Goal: Communication & Community: Answer question/provide support

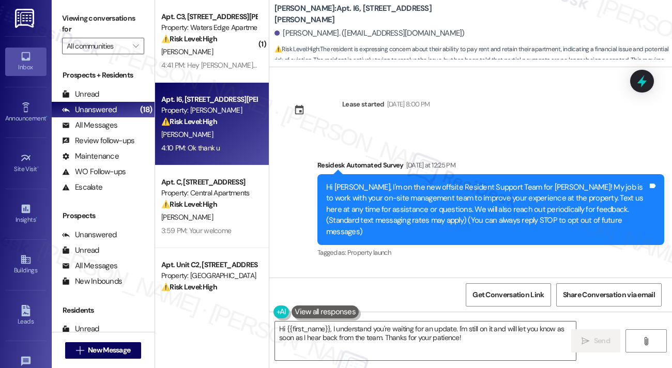
scroll to position [253, 0]
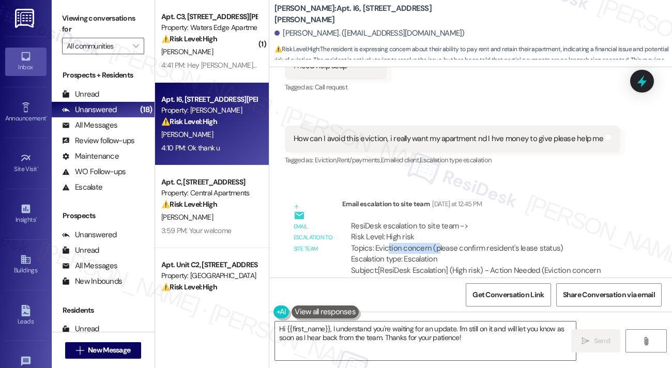
drag, startPoint x: 386, startPoint y: 232, endPoint x: 436, endPoint y: 233, distance: 49.6
click at [436, 233] on div "ResiDesk escalation to site team -> Risk Level: High risk Topics: Eviction conc…" at bounding box center [487, 243] width 272 height 44
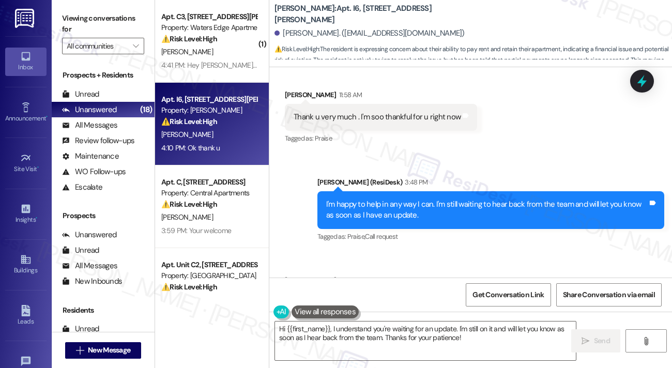
scroll to position [1389, 0]
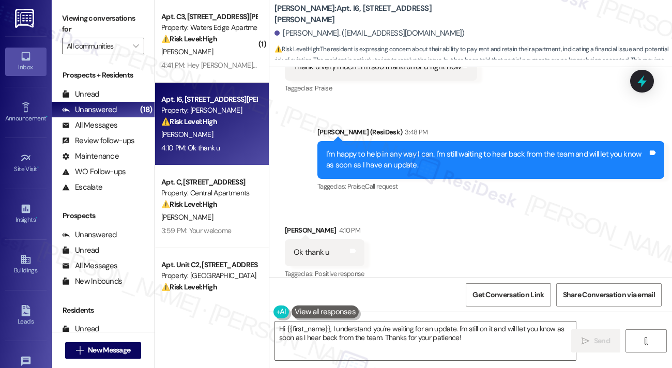
click at [392, 141] on div "I'm happy to help in any way I can. I'm still waiting to hear back from the tea…" at bounding box center [490, 160] width 347 height 38
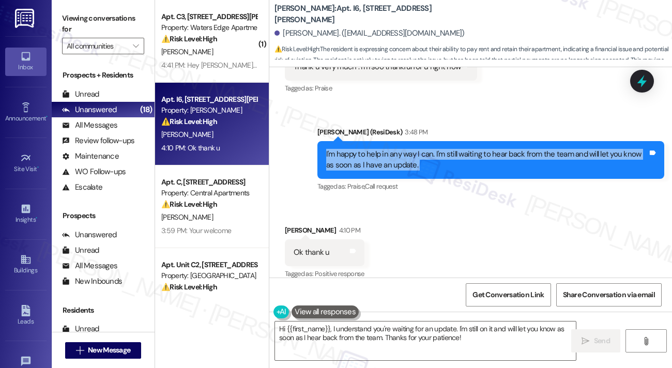
click at [392, 141] on div "I'm happy to help in any way I can. I'm still waiting to hear back from the tea…" at bounding box center [490, 160] width 347 height 38
click at [414, 151] on div "I'm happy to help in any way I can. I'm still waiting to hear back from the tea…" at bounding box center [486, 160] width 321 height 22
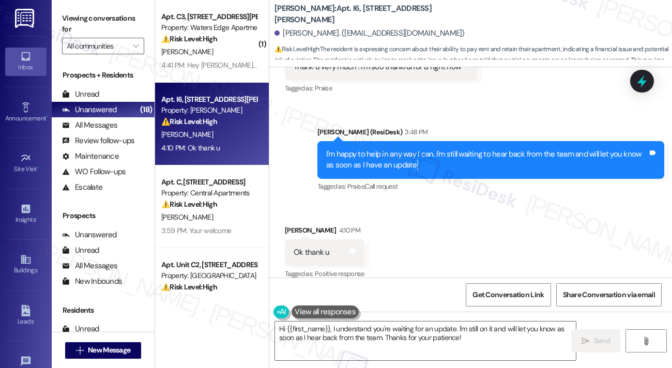
click at [414, 151] on div "I'm happy to help in any way I can. I'm still waiting to hear back from the tea…" at bounding box center [486, 160] width 321 height 22
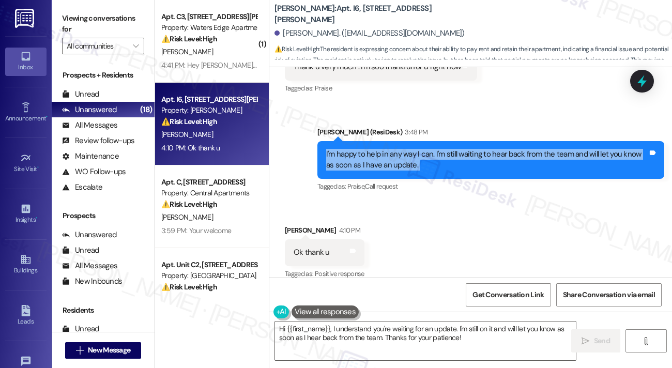
click at [414, 151] on div "I'm happy to help in any way I can. I'm still waiting to hear back from the tea…" at bounding box center [486, 160] width 321 height 22
click at [431, 149] on div "I'm happy to help in any way I can. I'm still waiting to hear back from the tea…" at bounding box center [486, 160] width 321 height 22
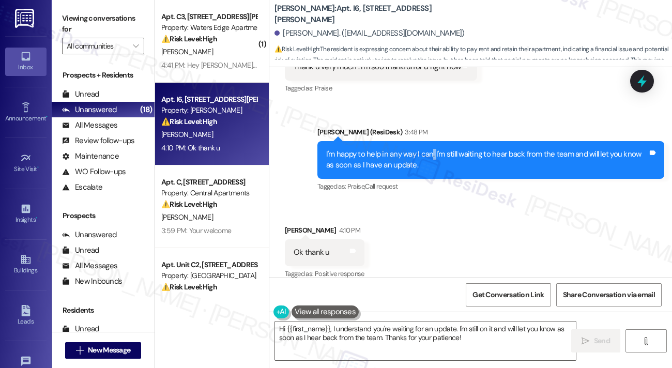
click at [431, 149] on div "I'm happy to help in any way I can. I'm still waiting to hear back from the tea…" at bounding box center [486, 160] width 321 height 22
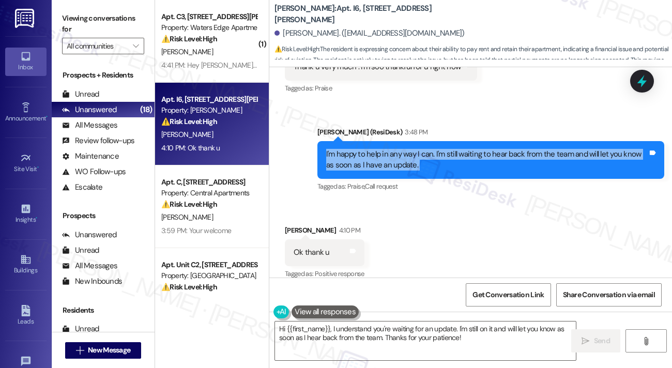
click at [431, 149] on div "I'm happy to help in any way I can. I'm still waiting to hear back from the tea…" at bounding box center [486, 160] width 321 height 22
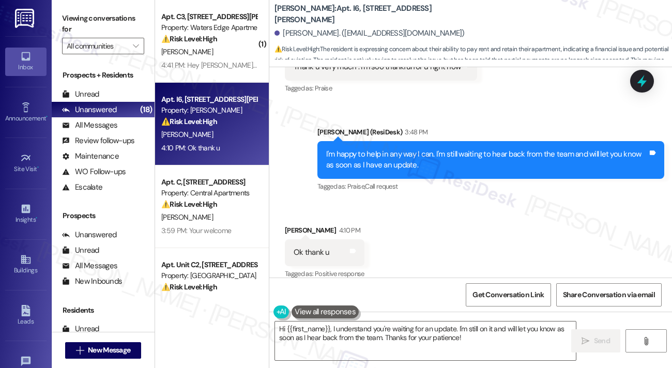
click at [365, 320] on div "Hi {{first_name}}, I understand you're waiting for an update. I'm still on it a…" at bounding box center [470, 350] width 402 height 77
click at [382, 324] on textarea "Hi {{first_name}}, I understand you're waiting for an update. I'm still on it a…" at bounding box center [425, 340] width 301 height 39
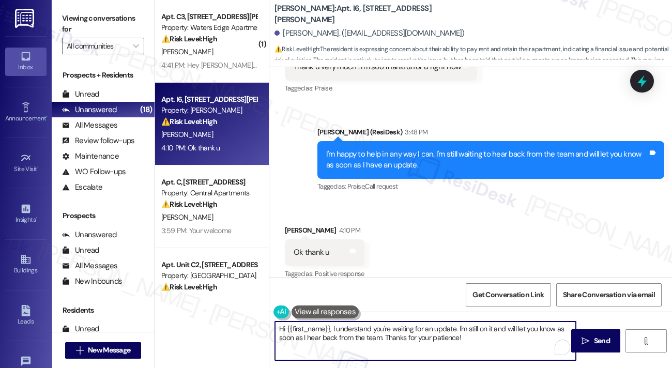
click at [382, 324] on textarea "Hi {{first_name}}, I understand you're waiting for an update. I'm still on it a…" at bounding box center [425, 340] width 301 height 39
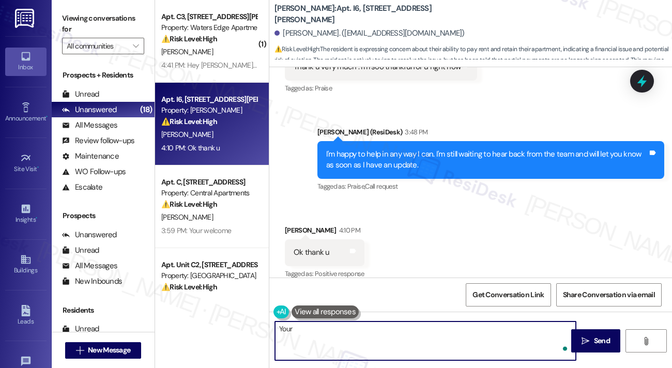
type textarea "Youre"
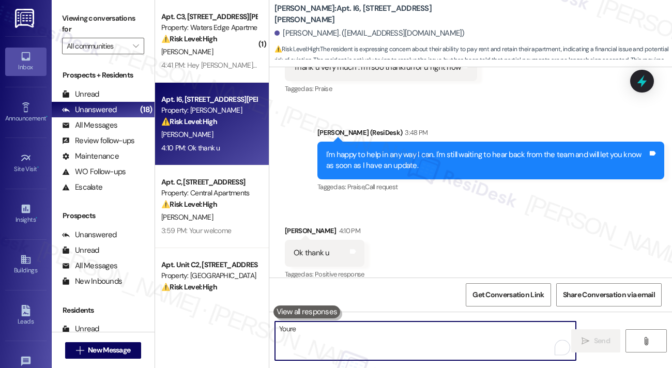
drag, startPoint x: 366, startPoint y: 329, endPoint x: 377, endPoint y: 322, distance: 13.2
click at [366, 329] on textarea "Youre" at bounding box center [425, 340] width 301 height 39
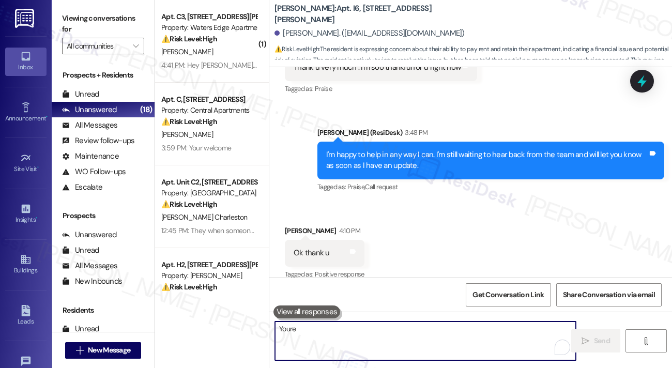
scroll to position [1461, 0]
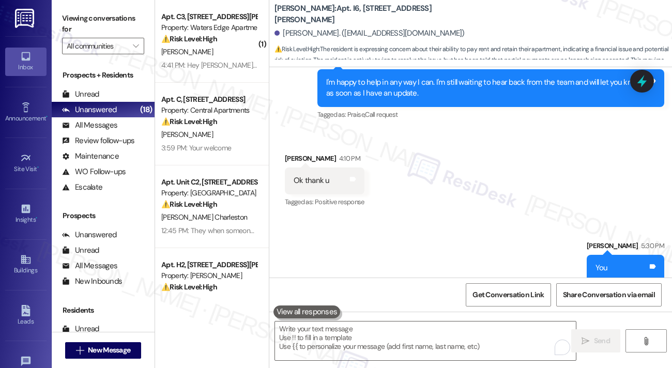
click at [608, 262] on div "You" at bounding box center [601, 267] width 12 height 11
copy div "You"
click at [325, 327] on textarea "To enrich screen reader interactions, please activate Accessibility in Grammarl…" at bounding box center [425, 340] width 301 height 39
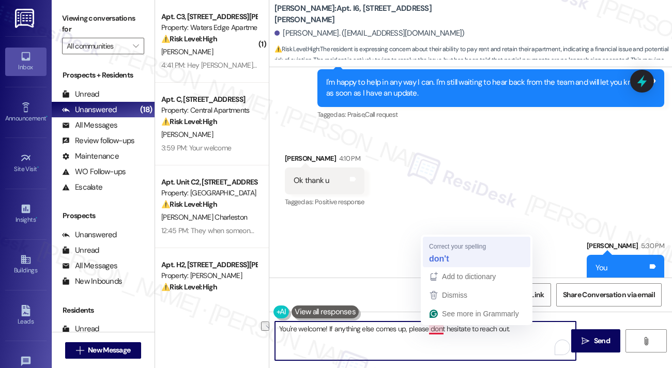
type textarea "You're welcome! If anything else comes up, please don't hesitate to reach out."
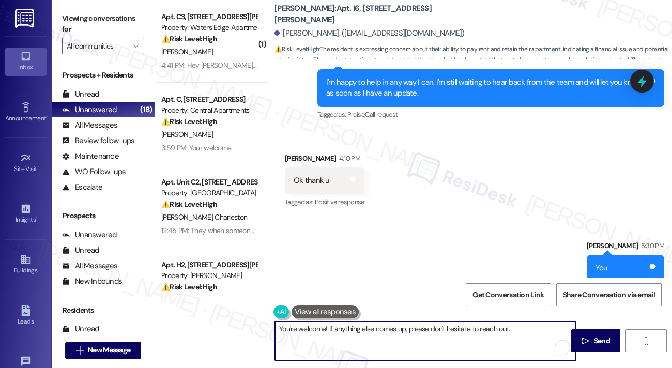
click at [454, 331] on textarea "You're welcome! If anything else comes up, please don't hesitate to reach out." at bounding box center [425, 340] width 301 height 39
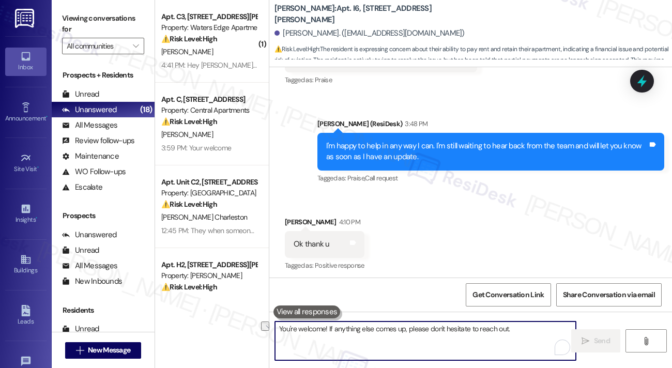
scroll to position [1389, 0]
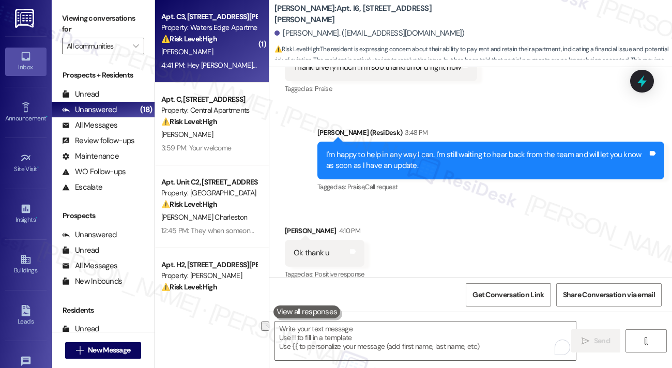
click at [195, 75] on div "Apt. C3, [STREET_ADDRESS][PERSON_NAME] Property: Waters Edge Apartments ⚠️ Risk…" at bounding box center [212, 41] width 114 height 83
type textarea "Fetching suggested responses. Please feel free to read through the conversation…"
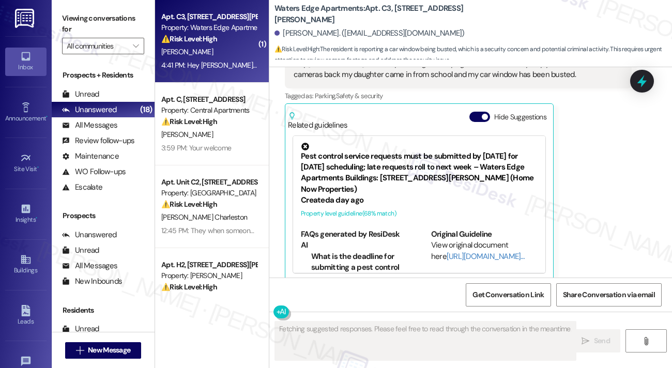
scroll to position [1630, 0]
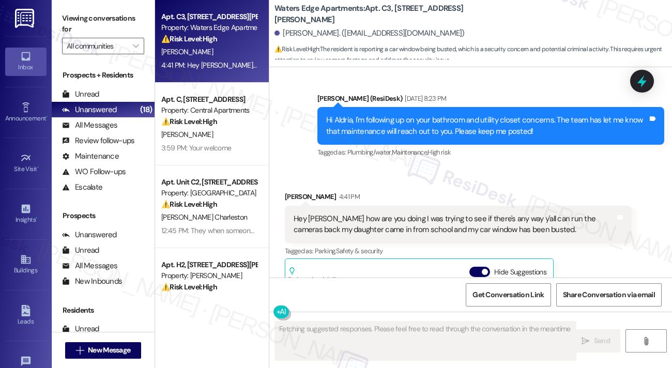
click at [388, 213] on div "Hey [PERSON_NAME] how are you doing I was trying to see if there's any way y'al…" at bounding box center [453, 224] width 321 height 22
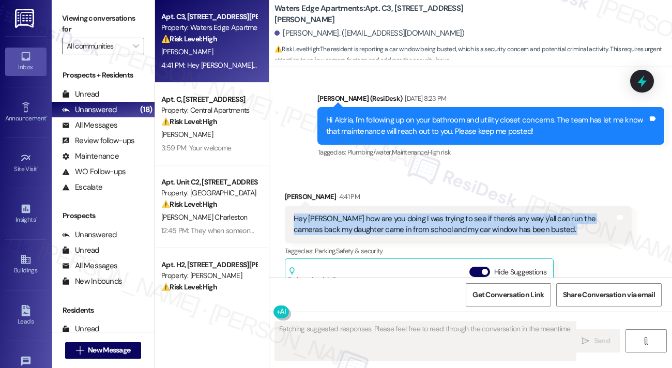
click at [388, 213] on div "Hey [PERSON_NAME] how are you doing I was trying to see if there's any way y'al…" at bounding box center [453, 224] width 321 height 22
click at [517, 213] on div "Hey [PERSON_NAME] how are you doing I was trying to see if there's any way y'al…" at bounding box center [453, 224] width 321 height 22
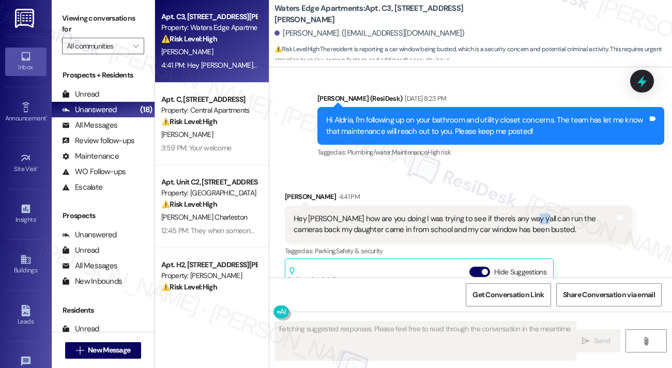
click at [517, 213] on div "Hey [PERSON_NAME] how are you doing I was trying to see if there's any way y'al…" at bounding box center [453, 224] width 321 height 22
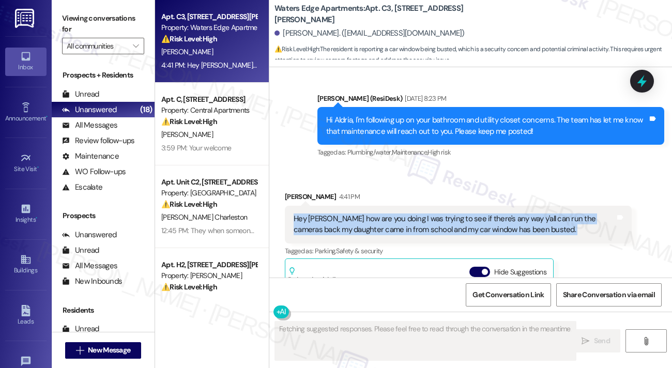
click at [517, 213] on div "Hey [PERSON_NAME] how are you doing I was trying to see if there's any way y'al…" at bounding box center [453, 224] width 321 height 22
click at [539, 217] on div "Hey [PERSON_NAME] how are you doing I was trying to see if there's any way y'al…" at bounding box center [453, 224] width 321 height 22
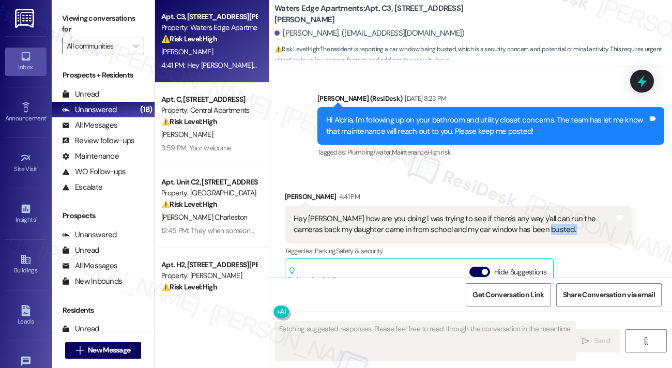
click at [540, 217] on div "Hey [PERSON_NAME] how are you doing I was trying to see if there's any way y'al…" at bounding box center [453, 224] width 321 height 22
click at [540, 216] on div "Hey [PERSON_NAME] how are you doing I was trying to see if there's any way y'al…" at bounding box center [453, 224] width 321 height 22
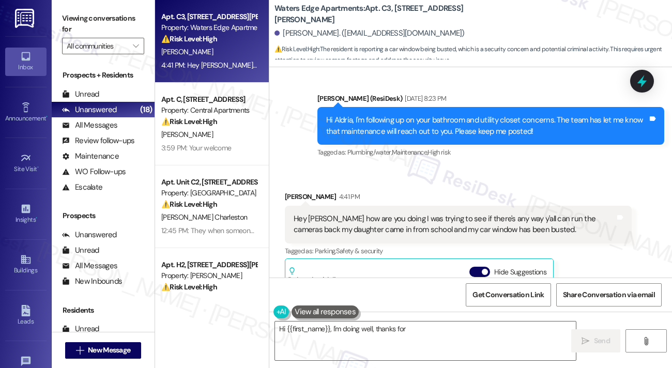
click at [444, 215] on div "Hey [PERSON_NAME] how are you doing I was trying to see if there's any way y'al…" at bounding box center [453, 224] width 321 height 22
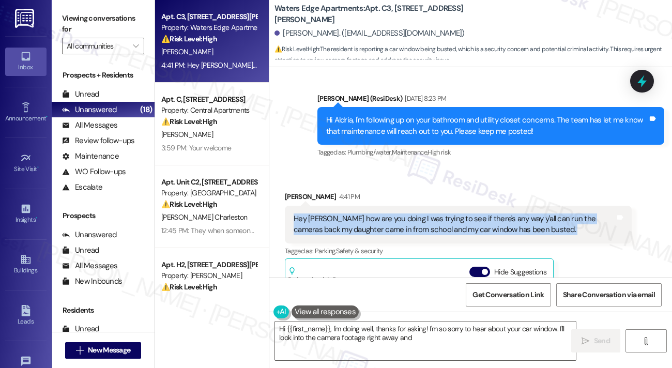
click at [444, 215] on div "Hey [PERSON_NAME] how are you doing I was trying to see if there's any way y'al…" at bounding box center [453, 224] width 321 height 22
click at [475, 218] on div "Hey [PERSON_NAME] how are you doing I was trying to see if there's any way y'al…" at bounding box center [453, 224] width 321 height 22
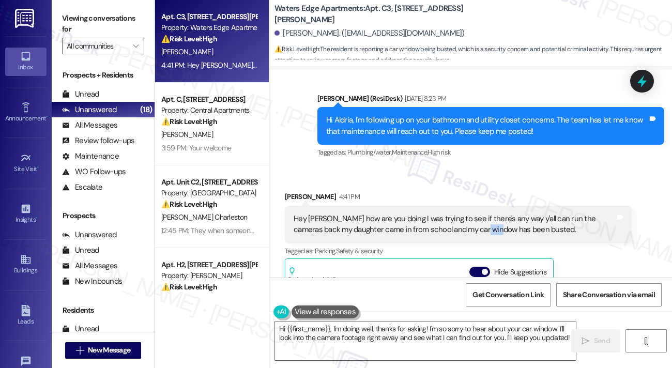
click at [475, 218] on div "Hey [PERSON_NAME] how are you doing I was trying to see if there's any way y'al…" at bounding box center [453, 224] width 321 height 22
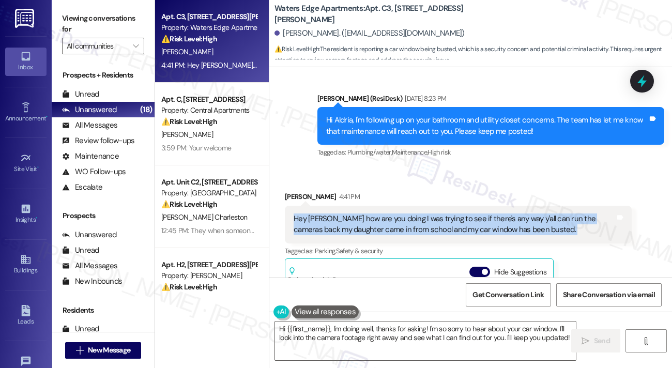
click at [475, 219] on div "Hey [PERSON_NAME] how are you doing I was trying to see if there's any way y'al…" at bounding box center [453, 224] width 321 height 22
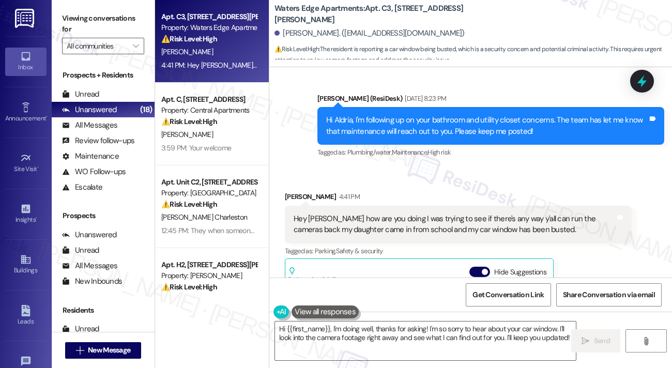
click at [84, 29] on label "Viewing conversations for" at bounding box center [103, 23] width 82 height 27
drag, startPoint x: 76, startPoint y: 23, endPoint x: 83, endPoint y: 22, distance: 6.8
click at [76, 23] on label "Viewing conversations for" at bounding box center [103, 23] width 82 height 27
click at [334, 326] on textarea "Hi {{first_name}}, I'm doing well, thanks for asking! I'm so sorry to hear abou…" at bounding box center [425, 340] width 301 height 39
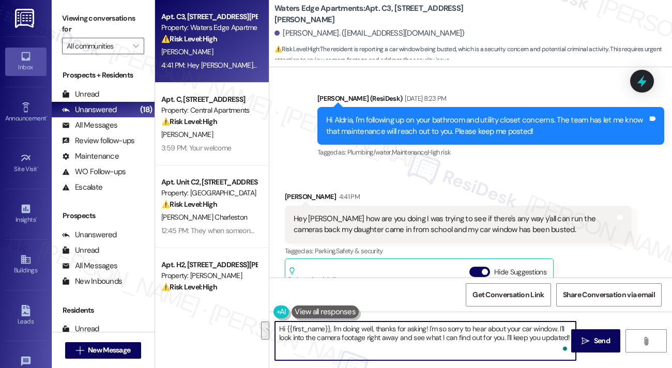
drag, startPoint x: 557, startPoint y: 326, endPoint x: 564, endPoint y: 339, distance: 14.6
click at [564, 339] on textarea "Hi {{first_name}}, I'm doing well, thanks for asking! I'm so sorry to hear abou…" at bounding box center [425, 340] width 301 height 39
paste textarea "Hi! I’m so sorry to hear about your car window—that’s really upsetting. Just to…"
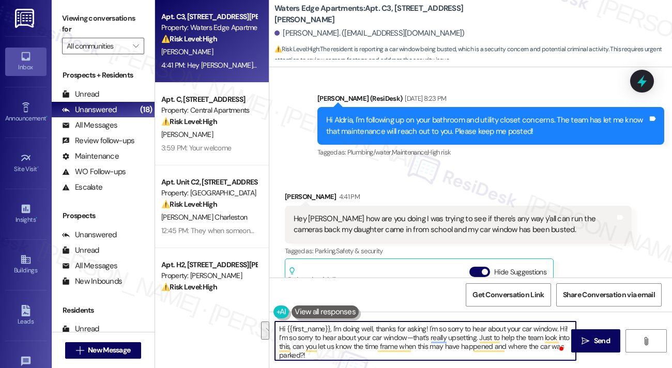
drag, startPoint x: 477, startPoint y: 340, endPoint x: 558, endPoint y: 324, distance: 82.7
click at [558, 324] on textarea "Hi {{first_name}}, I'm doing well, thanks for asking! I'm so sorry to hear abou…" at bounding box center [425, 340] width 301 height 39
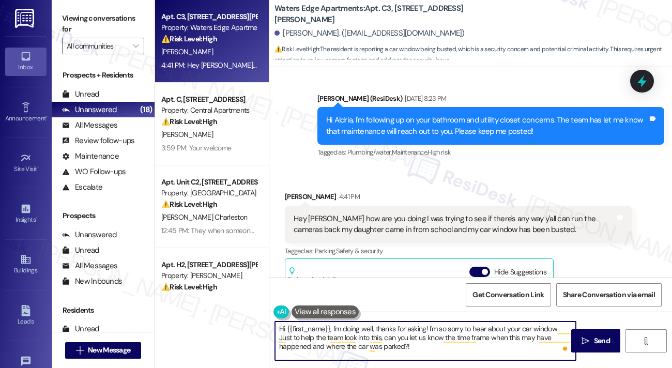
click at [393, 348] on textarea "Hi {{first_name}}, I'm doing well, thanks for asking! I'm so sorry to hear abou…" at bounding box center [425, 340] width 301 height 39
type textarea "Hi {{first_name}}, I'm doing well, thanks for asking! I'm so sorry to hear abou…"
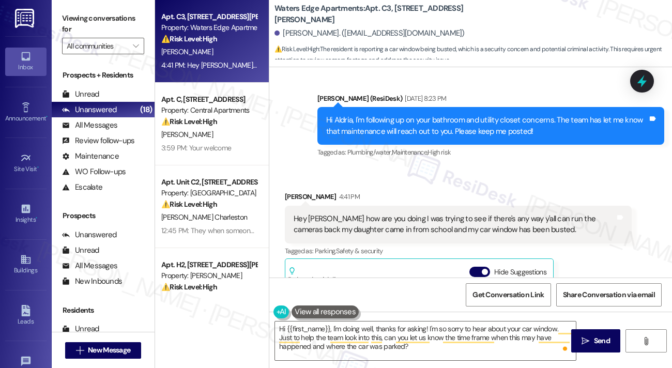
click at [81, 24] on label "Viewing conversations for" at bounding box center [103, 23] width 82 height 27
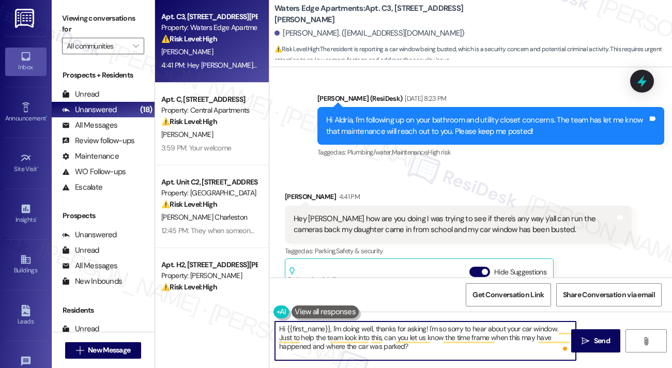
click at [386, 342] on textarea "Hi {{first_name}}, I'm doing well, thanks for asking! I'm so sorry to hear abou…" at bounding box center [425, 340] width 301 height 39
click at [291, 191] on div "[PERSON_NAME] 4:41 PM" at bounding box center [458, 198] width 347 height 14
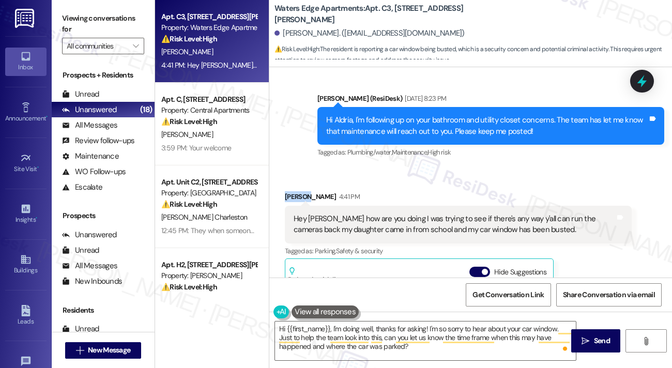
click at [291, 191] on div "[PERSON_NAME] 4:41 PM" at bounding box center [458, 198] width 347 height 14
click at [402, 328] on textarea "Hi {{first_name}}, I'm doing well, thanks for asking! I'm so sorry to hear abou…" at bounding box center [425, 340] width 301 height 39
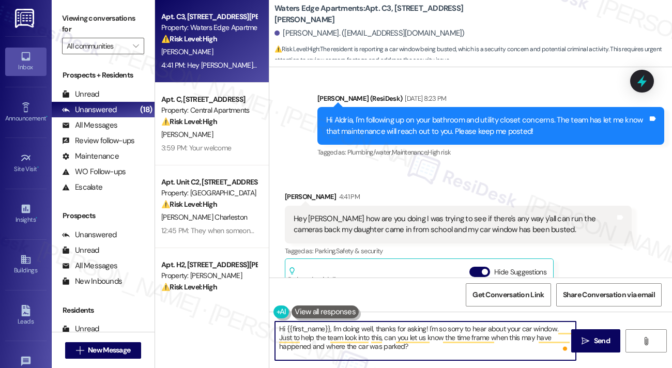
click at [402, 328] on textarea "Hi {{first_name}}, I'm doing well, thanks for asking! I'm so sorry to hear abou…" at bounding box center [425, 340] width 301 height 39
click at [503, 330] on textarea "Hi {{first_name}}, I'm doing well, thanks for asking! I'm so sorry to hear abou…" at bounding box center [425, 340] width 301 height 39
click at [517, 327] on textarea "Hi {{first_name}}, I'm doing well, thanks for asking! I'm so sorry to hear abou…" at bounding box center [425, 340] width 301 height 39
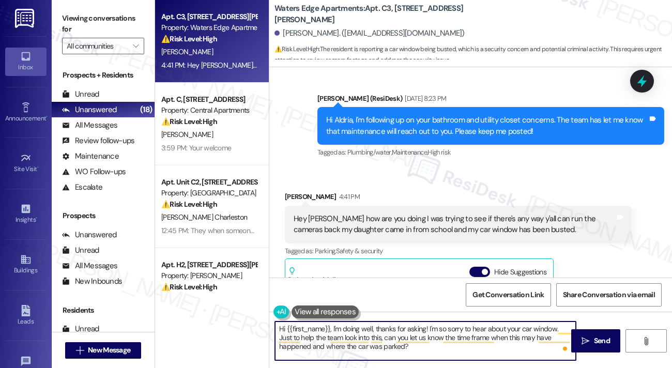
click at [517, 327] on textarea "Hi {{first_name}}, I'm doing well, thanks for asking! I'm so sorry to hear abou…" at bounding box center [425, 340] width 301 height 39
click at [507, 351] on textarea "Hi {{first_name}}, I'm doing well, thanks for asking! I'm so sorry to hear abou…" at bounding box center [425, 340] width 301 height 39
click at [410, 349] on textarea "Hi {{first_name}}, I'm doing well, thanks for asking! I'm so sorry to hear abou…" at bounding box center [425, 340] width 301 height 39
click at [606, 340] on span "Send" at bounding box center [602, 340] width 16 height 11
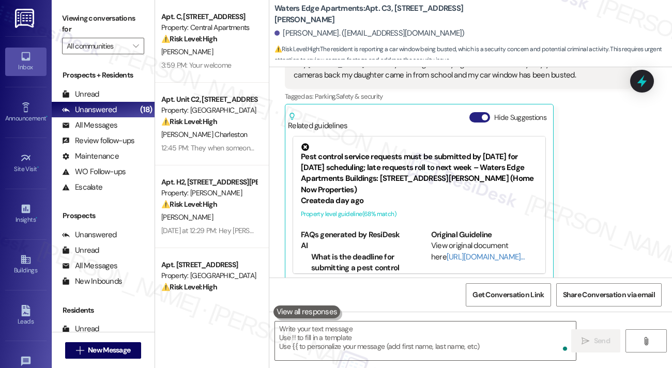
click at [487, 112] on button "Hide Suggestions" at bounding box center [479, 117] width 21 height 10
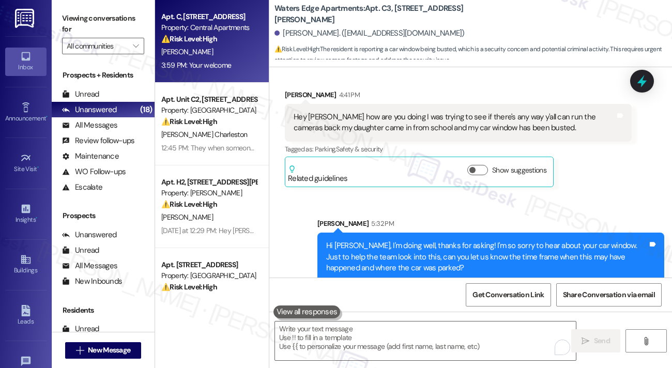
click at [223, 63] on div "3:59 PM: Your welcome 3:59 PM: Your welcome" at bounding box center [196, 64] width 70 height 9
type textarea "Fetching suggested responses. Please feel free to read through the conversation…"
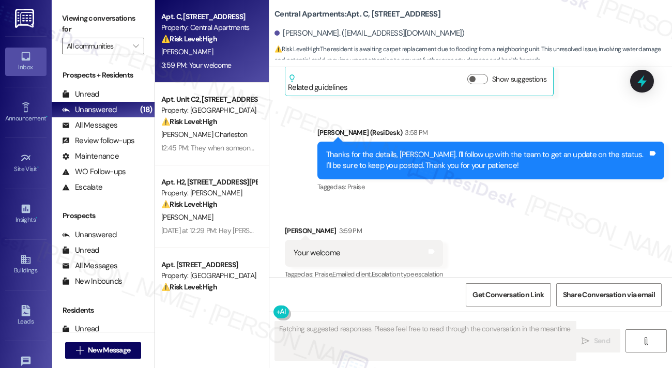
scroll to position [824, 0]
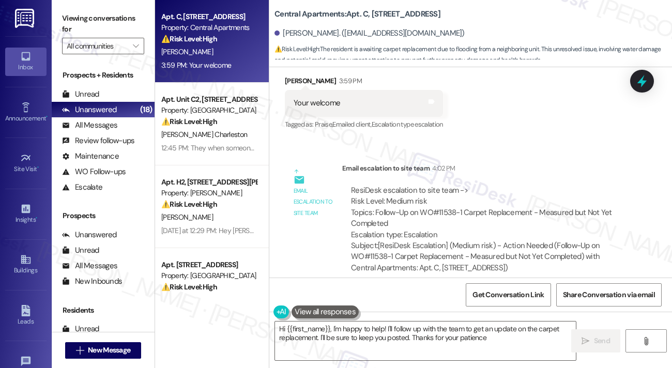
type textarea "Hi {{first_name}}, I'm happy to help! I'll follow up with the team to get an up…"
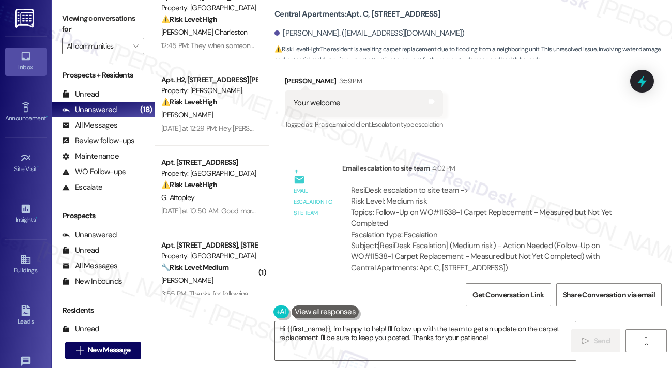
scroll to position [103, 0]
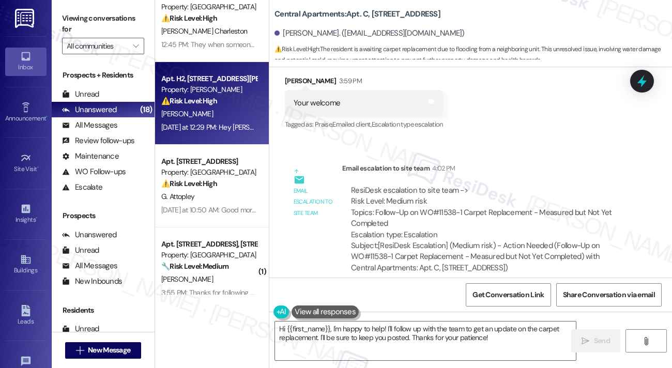
click at [226, 111] on div "[PERSON_NAME]" at bounding box center [209, 113] width 98 height 13
type textarea "Fetching suggested responses. Please feel free to read through the conversation…"
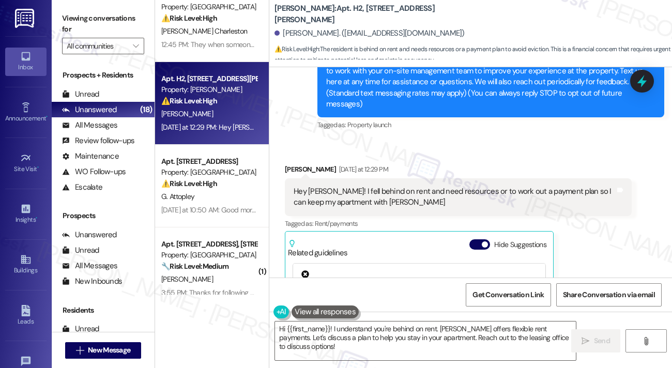
scroll to position [69, 0]
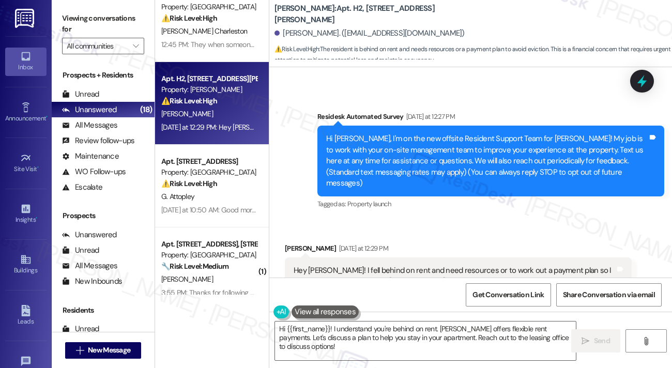
click at [337, 265] on div "Hey [PERSON_NAME]! I fell behind on rent and need resources or to work out a pa…" at bounding box center [453, 276] width 321 height 22
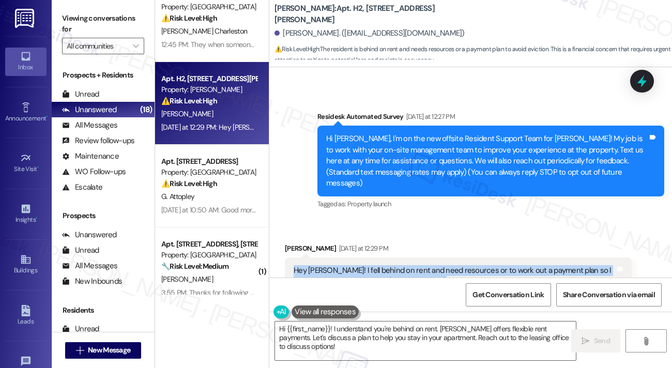
click at [337, 265] on div "Hey [PERSON_NAME]! I fell behind on rent and need resources or to work out a pa…" at bounding box center [453, 276] width 321 height 22
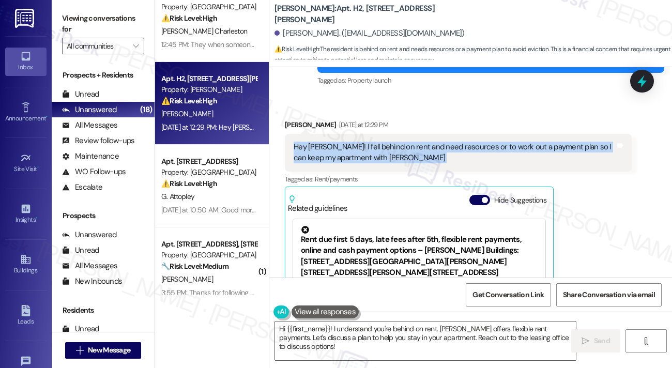
scroll to position [176, 0]
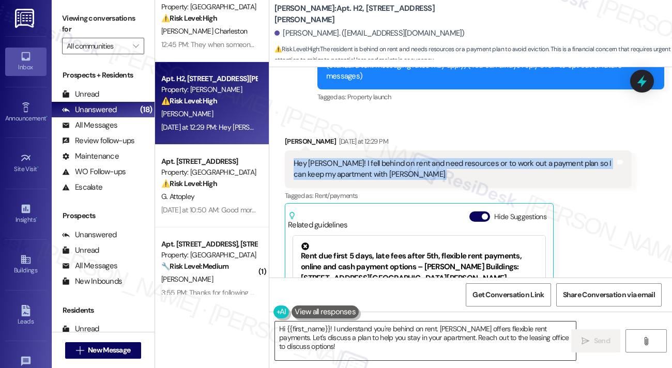
click at [424, 326] on textarea "Hi {{first_name}}! I understand you're behind on rent. [PERSON_NAME] offers fle…" at bounding box center [425, 340] width 301 height 39
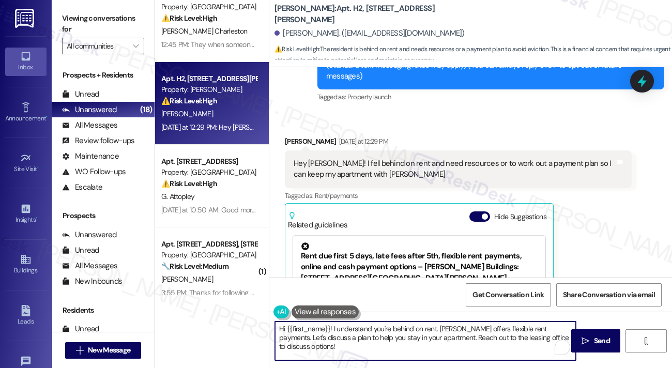
click at [424, 326] on textarea "Hi {{first_name}}! I understand you're behind on rent. [PERSON_NAME] offers fle…" at bounding box center [425, 340] width 301 height 39
click at [517, 345] on textarea "Hi {{first_name}}! I understand you're behind on rent. [PERSON_NAME] offers fle…" at bounding box center [425, 340] width 301 height 39
click at [392, 161] on div "Hey [PERSON_NAME]! I fell behind on rent and need resources or to work out a pa…" at bounding box center [453, 169] width 321 height 22
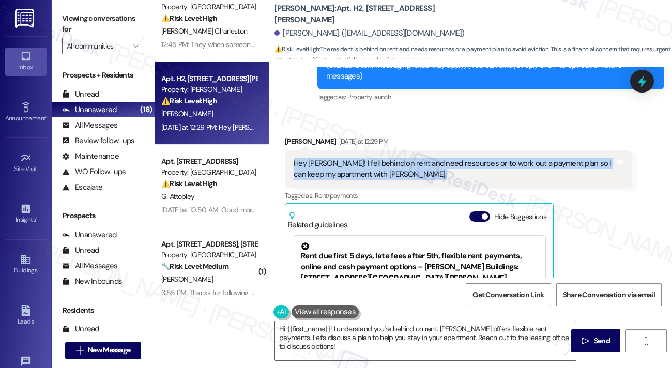
click at [392, 161] on div "Hey [PERSON_NAME]! I fell behind on rent and need resources or to work out a pa…" at bounding box center [453, 169] width 321 height 22
copy div "Hey [PERSON_NAME]! I fell behind on rent and need resources or to work out a pa…"
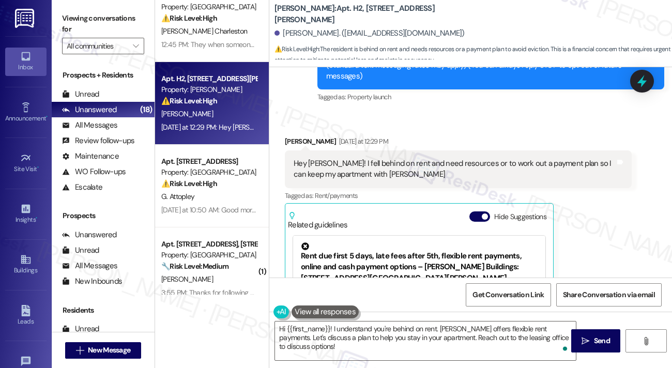
click at [90, 17] on label "Viewing conversations for" at bounding box center [103, 23] width 82 height 27
click at [476, 211] on button "Hide Suggestions" at bounding box center [479, 216] width 21 height 10
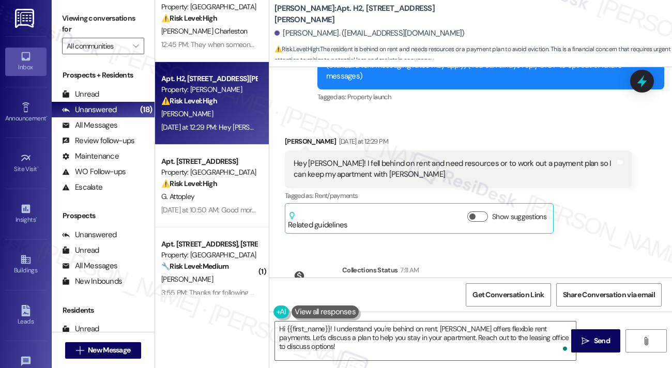
click at [100, 15] on label "Viewing conversations for" at bounding box center [103, 23] width 82 height 27
click at [85, 26] on label "Viewing conversations for" at bounding box center [103, 23] width 82 height 27
click at [290, 136] on div "[PERSON_NAME] [DATE] at 12:29 PM" at bounding box center [458, 143] width 347 height 14
drag, startPoint x: 76, startPoint y: 16, endPoint x: 86, endPoint y: 21, distance: 11.1
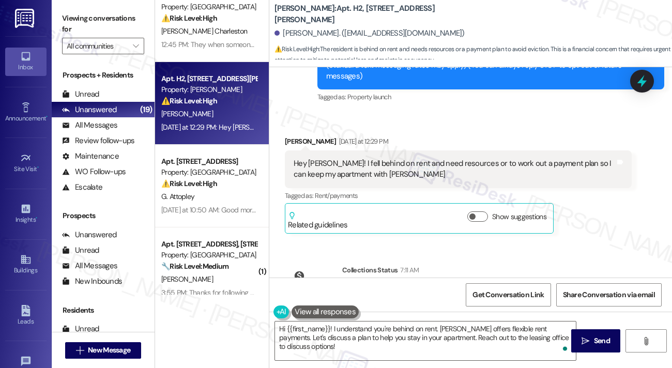
click at [76, 16] on label "Viewing conversations for" at bounding box center [103, 23] width 82 height 27
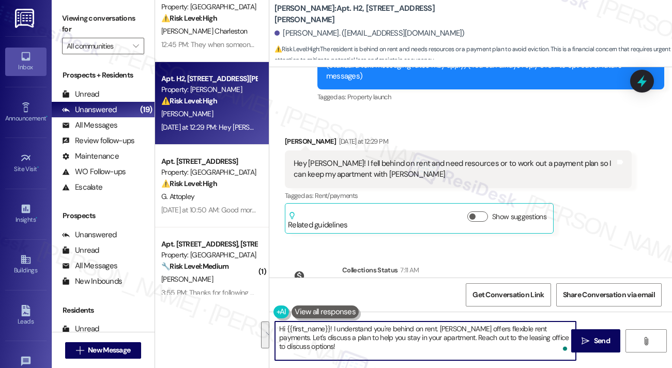
drag, startPoint x: 538, startPoint y: 344, endPoint x: 553, endPoint y: 330, distance: 20.9
click at [553, 330] on textarea "Hi {{first_name}}! I understand you're behind on rent. [PERSON_NAME] offers fle…" at bounding box center [425, 340] width 301 height 39
paste textarea "are you currently working with any rental assistance programs or would you like…"
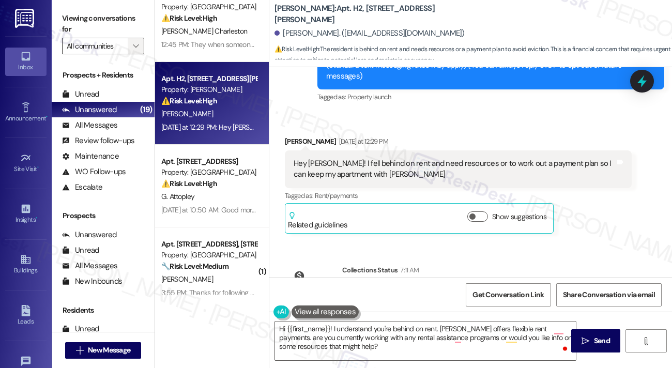
drag, startPoint x: 98, startPoint y: 24, endPoint x: 130, endPoint y: 43, distance: 37.3
click at [98, 24] on label "Viewing conversations for" at bounding box center [103, 23] width 82 height 27
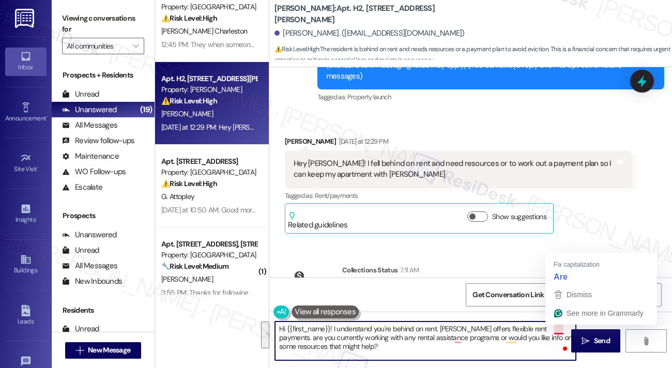
drag, startPoint x: 432, startPoint y: 349, endPoint x: 554, endPoint y: 329, distance: 123.6
click at [554, 329] on textarea "Hi {{first_name}}! I understand you're behind on rent. [PERSON_NAME] offers fle…" at bounding box center [425, 340] width 301 height 39
paste textarea "Just to better assist, have you already spoken with the office or the property …"
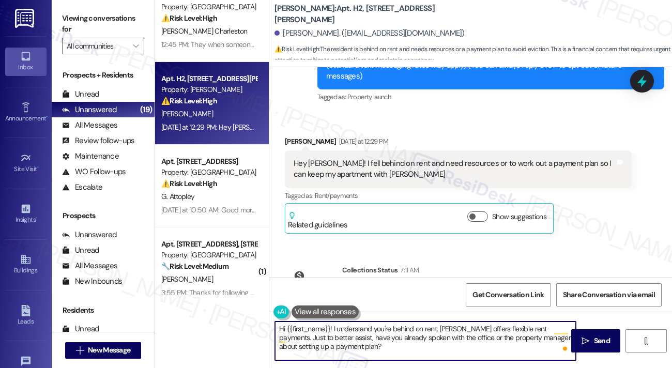
click at [362, 345] on textarea "Hi {{first_name}}! I understand you're behind on rent. [PERSON_NAME] offers fle…" at bounding box center [425, 340] width 301 height 39
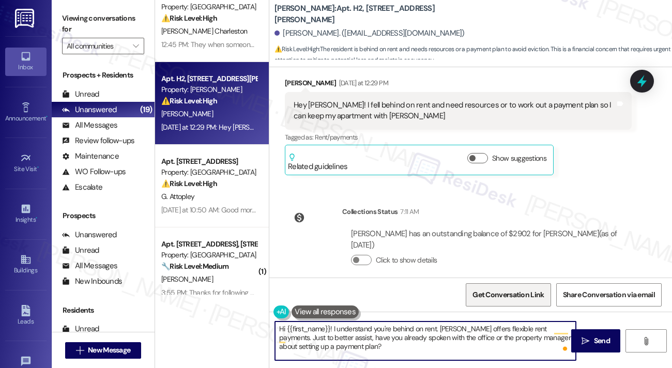
scroll to position [235, 0]
click at [349, 348] on textarea "Hi {{first_name}}! I understand you're behind on rent. [PERSON_NAME] offers fle…" at bounding box center [425, 340] width 301 height 39
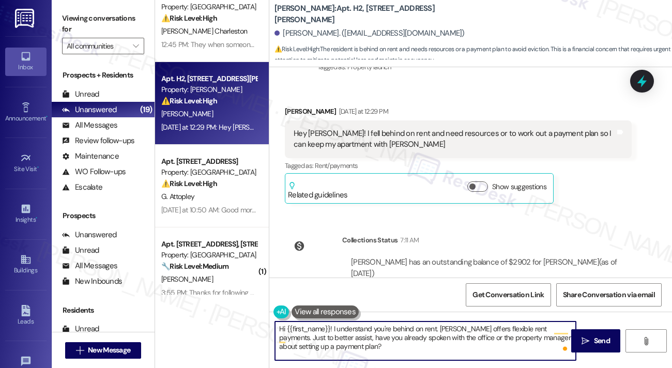
scroll to position [183, 0]
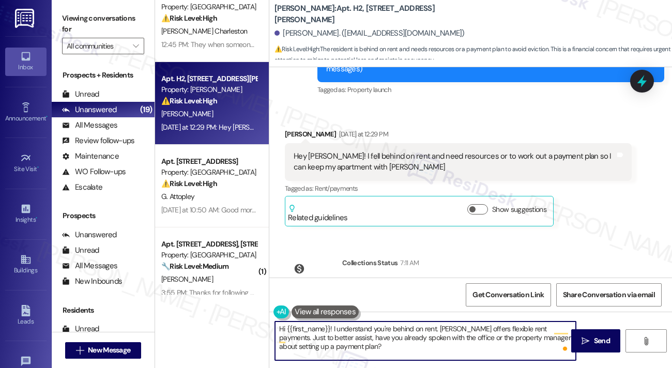
click at [368, 328] on textarea "Hi {{first_name}}! I understand you're behind on rent. [PERSON_NAME] offers fle…" at bounding box center [425, 340] width 301 height 39
click at [434, 345] on textarea "Hi {{first_name}}! I understand you're behind on rent. [PERSON_NAME] offers fle…" at bounding box center [425, 340] width 301 height 39
click at [469, 327] on textarea "Hi {{first_name}}! I understand you're behind on rent. [PERSON_NAME] offers fle…" at bounding box center [425, 340] width 301 height 39
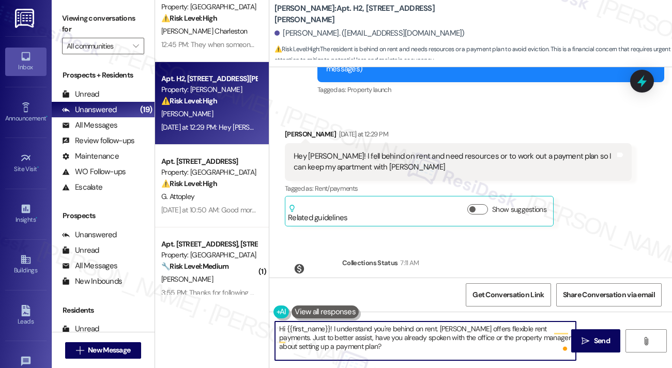
click at [469, 327] on textarea "Hi {{first_name}}! I understand you're behind on rent. [PERSON_NAME] offers fle…" at bounding box center [425, 340] width 301 height 39
click at [357, 339] on textarea "Hi {{first_name}}! I understand you're behind on rent. [PERSON_NAME] offers fle…" at bounding box center [425, 340] width 301 height 39
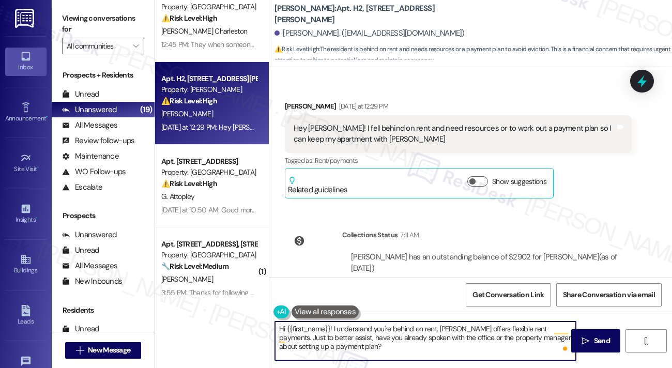
scroll to position [235, 0]
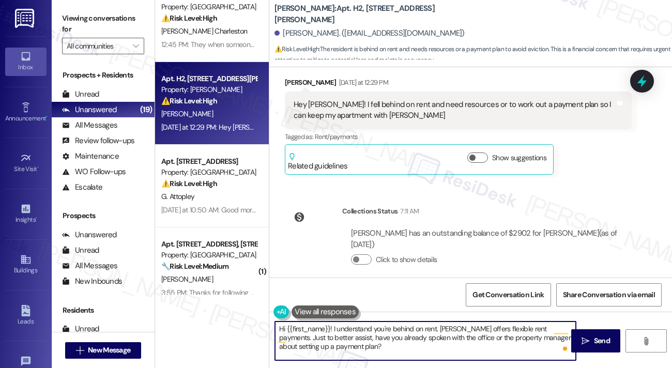
type textarea "Hi {{first_name}}! I understand you're behind on rent. [PERSON_NAME] offers fle…"
click at [557, 129] on div "Tagged as: Rent/payments Click to highlight conversations about Rent/payments" at bounding box center [458, 136] width 347 height 15
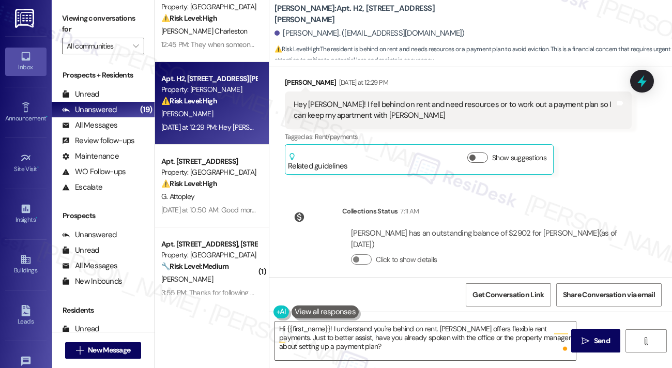
click at [85, 20] on label "Viewing conversations for" at bounding box center [103, 23] width 82 height 27
click at [583, 338] on icon "" at bounding box center [585, 341] width 8 height 8
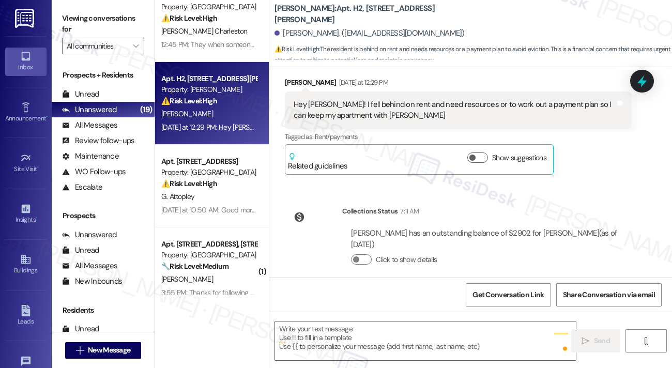
type textarea "Fetching suggested responses. Please feel free to read through the conversation…"
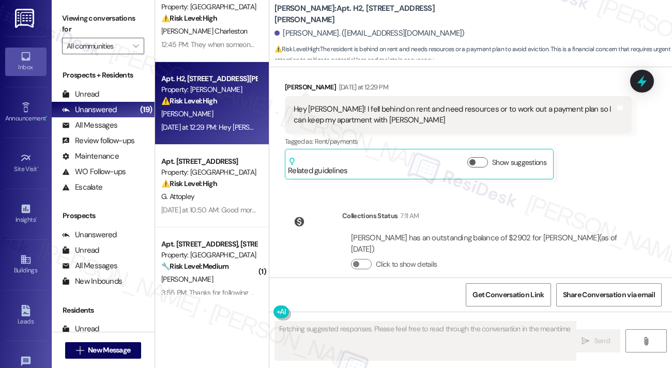
scroll to position [329, 0]
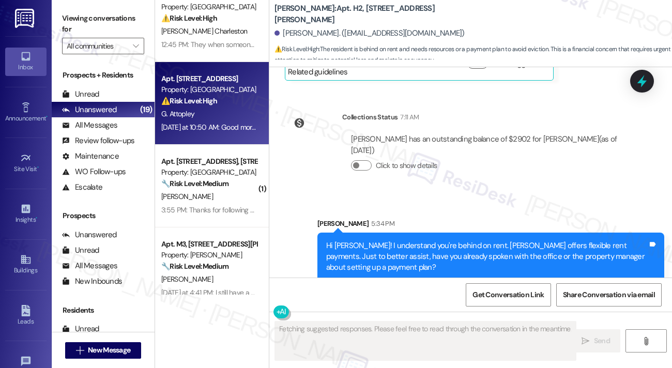
click at [229, 132] on div "[DATE] at 10:50 AM: Good morning [PERSON_NAME], This is [PERSON_NAME] in 598A w…" at bounding box center [209, 127] width 98 height 13
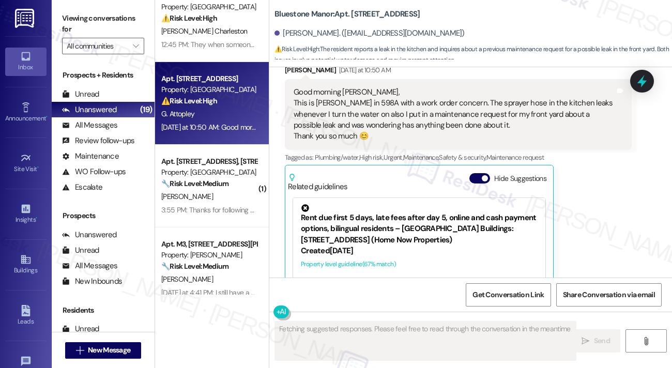
scroll to position [205, 0]
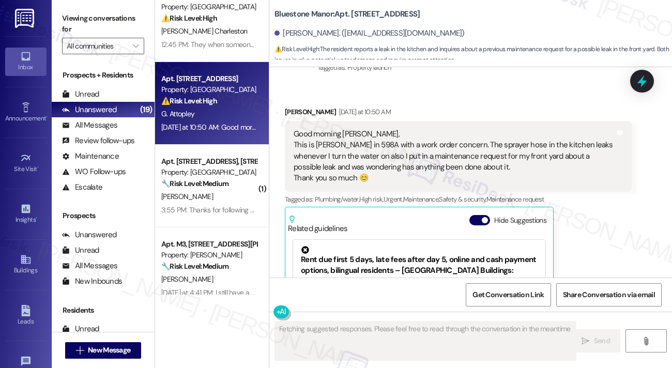
click at [335, 152] on div "Good morning [PERSON_NAME], This is [PERSON_NAME] in 598A with a work order con…" at bounding box center [453, 156] width 321 height 55
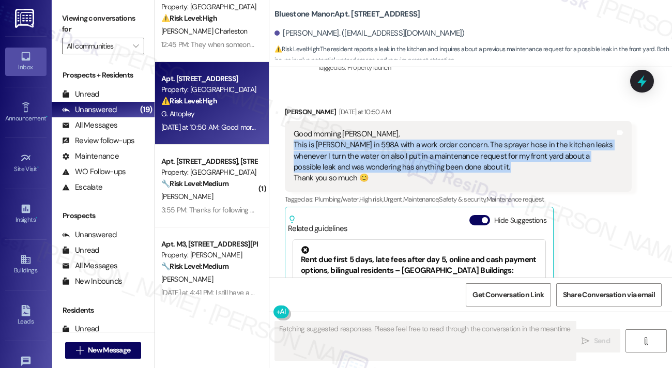
click at [335, 152] on div "Good morning [PERSON_NAME], This is [PERSON_NAME] in 598A with a work order con…" at bounding box center [453, 156] width 321 height 55
click at [477, 150] on div "Good morning [PERSON_NAME], This is [PERSON_NAME] in 598A with a work order con…" at bounding box center [453, 156] width 321 height 55
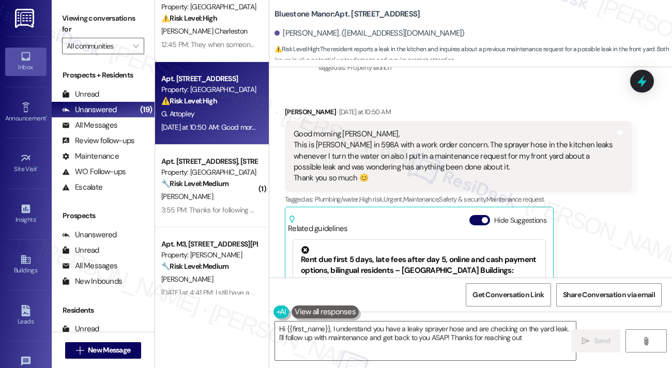
type textarea "Hi {{first_name}}, I understand you have a leaky sprayer hose and are checking …"
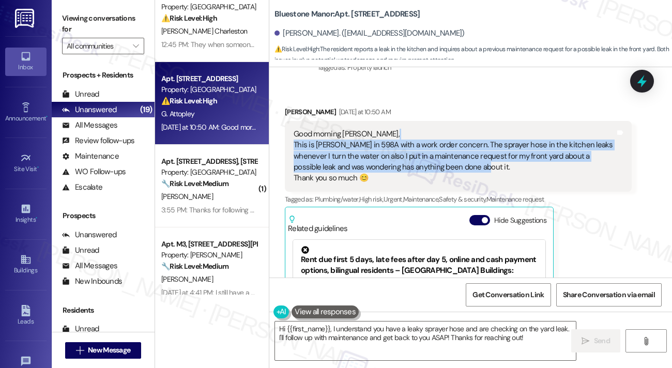
drag, startPoint x: 438, startPoint y: 125, endPoint x: 501, endPoint y: 152, distance: 69.0
click at [501, 152] on div "Good morning [PERSON_NAME], This is [PERSON_NAME] in 598A with a work order con…" at bounding box center [453, 156] width 321 height 55
drag, startPoint x: 485, startPoint y: 154, endPoint x: 453, endPoint y: 132, distance: 39.4
click at [453, 132] on div "Good morning [PERSON_NAME], This is [PERSON_NAME] in 598A with a work order con…" at bounding box center [453, 156] width 321 height 55
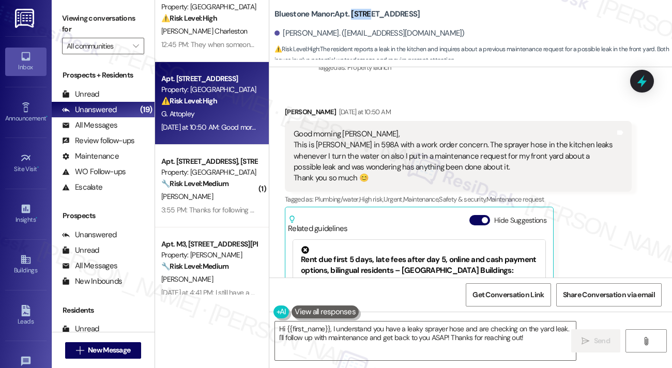
drag, startPoint x: 350, startPoint y: 13, endPoint x: 373, endPoint y: 13, distance: 22.7
click at [373, 13] on b "Bluestone Manor: Apt. [STREET_ADDRESS]" at bounding box center [346, 14] width 145 height 11
copy b "598-A"
click at [91, 16] on label "Viewing conversations for" at bounding box center [103, 23] width 82 height 27
click at [95, 14] on label "Viewing conversations for" at bounding box center [103, 23] width 82 height 27
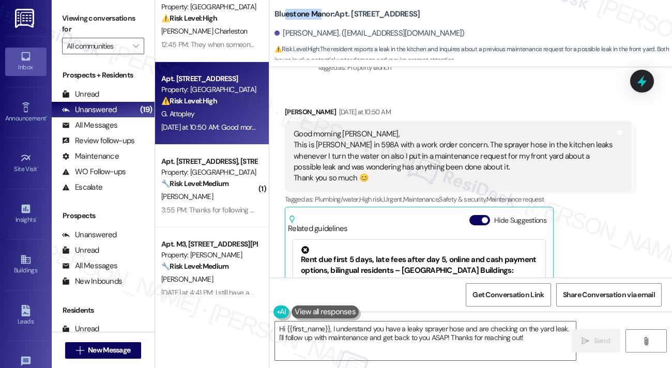
drag, startPoint x: 283, startPoint y: 20, endPoint x: 320, endPoint y: 20, distance: 37.2
click at [320, 20] on div "Bluestone Manor: Apt. [STREET_ADDRESS]" at bounding box center [377, 14] width 207 height 13
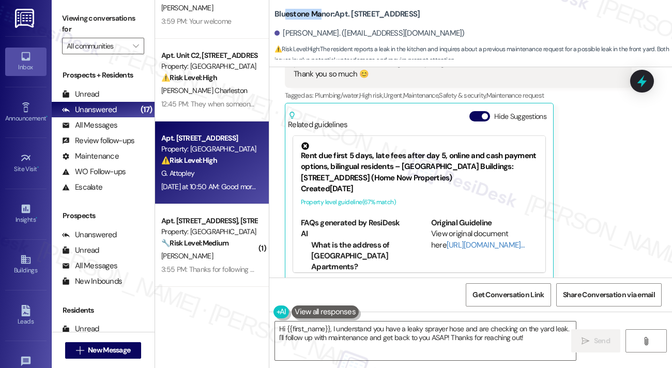
scroll to position [0, 0]
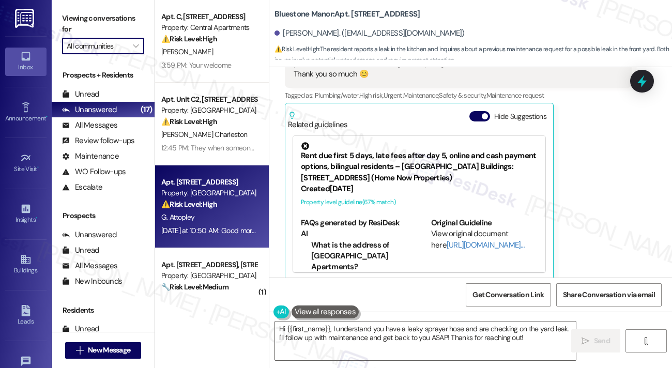
click at [118, 41] on input "All communities" at bounding box center [97, 46] width 61 height 17
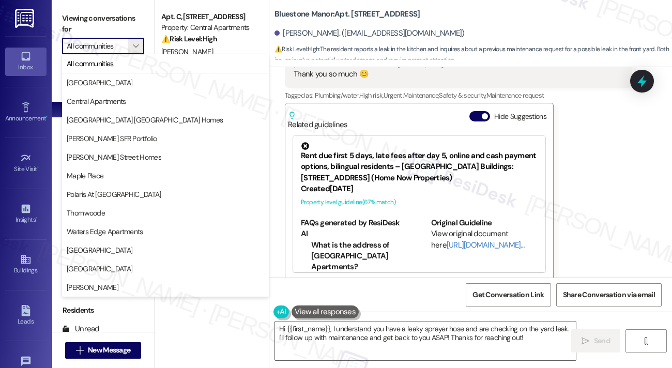
click at [372, 91] on span "High risk ," at bounding box center [371, 95] width 24 height 9
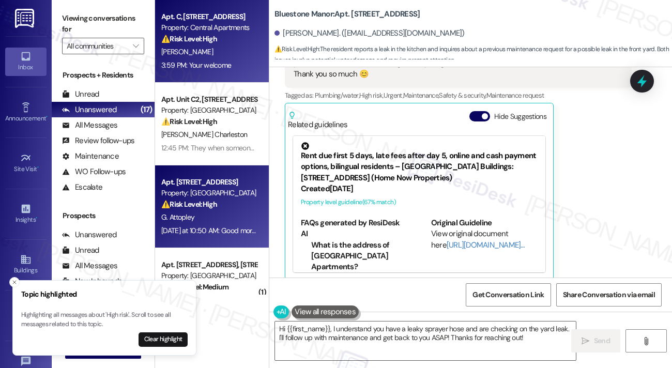
click at [240, 52] on div "[PERSON_NAME]" at bounding box center [209, 51] width 98 height 13
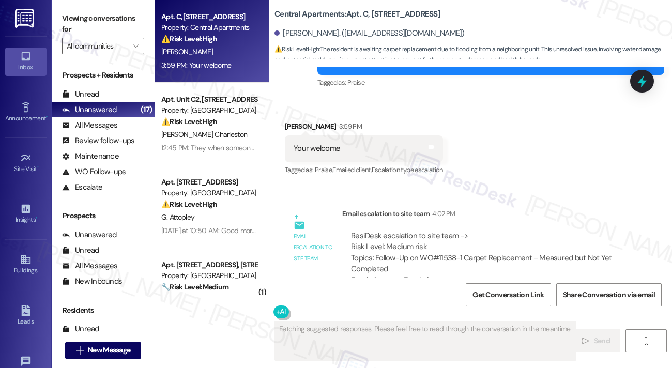
scroll to position [824, 0]
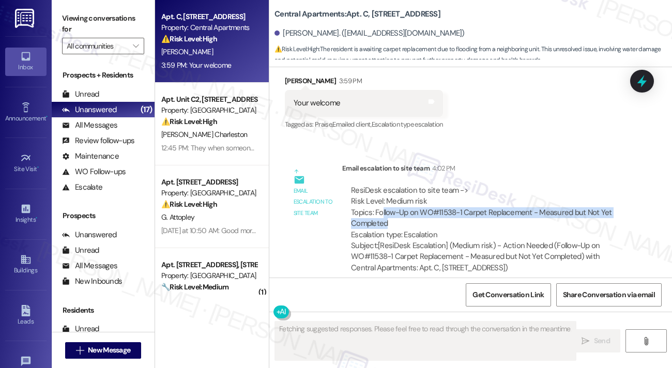
drag, startPoint x: 409, startPoint y: 199, endPoint x: 549, endPoint y: 209, distance: 140.4
click at [549, 209] on div "ResiDesk escalation to site team -> Risk Level: Medium risk Topics: Follow-Up o…" at bounding box center [487, 212] width 272 height 55
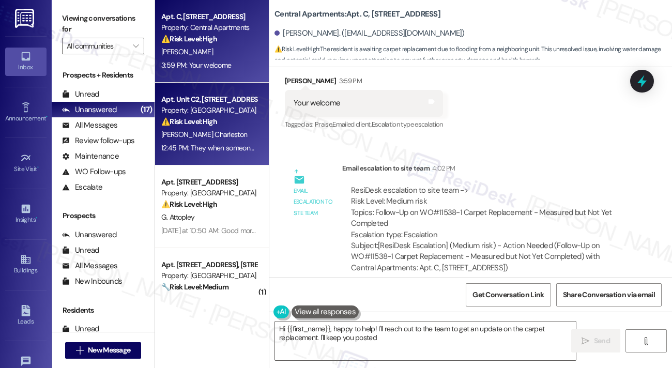
type textarea "Hi {{first_name}}, happy to help! I'll reach out to the team to get an update o…"
click at [227, 114] on div "Property: [GEOGRAPHIC_DATA]" at bounding box center [209, 110] width 96 height 11
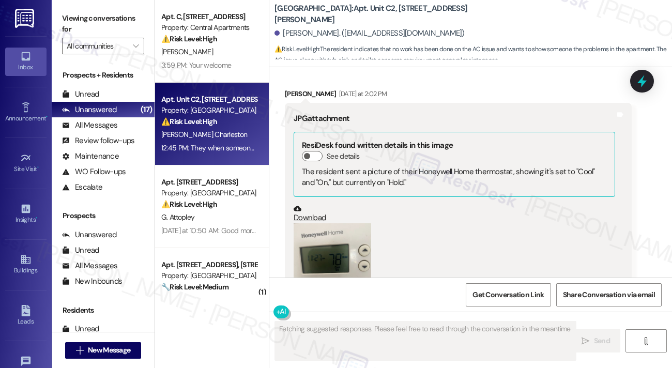
scroll to position [2009, 0]
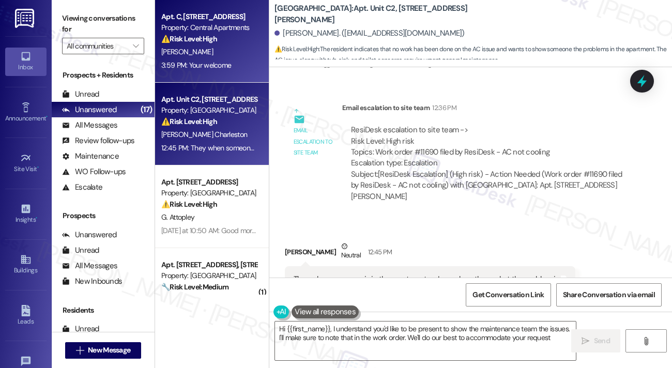
type textarea "Hi {{first_name}}, I understand you'd like to be present to show the maintenanc…"
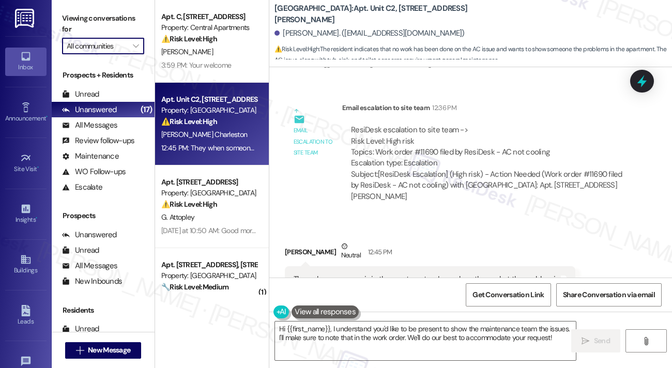
click at [116, 42] on input "All communities" at bounding box center [97, 46] width 61 height 17
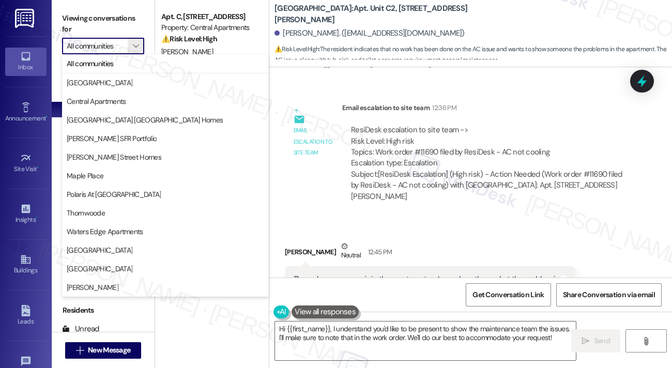
click at [330, 41] on div "[PERSON_NAME]. ([EMAIL_ADDRESS][DOMAIN_NAME])" at bounding box center [472, 33] width 397 height 21
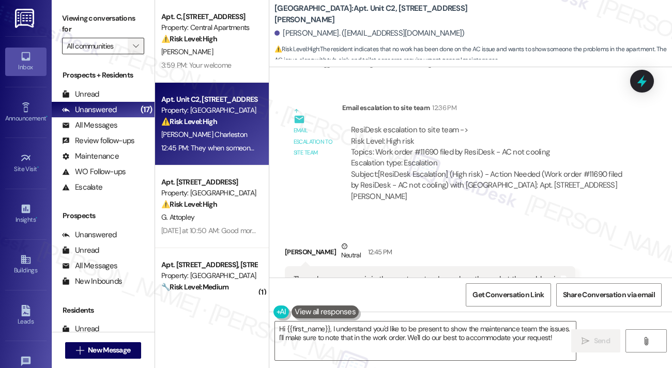
click at [137, 39] on span "" at bounding box center [136, 46] width 10 height 17
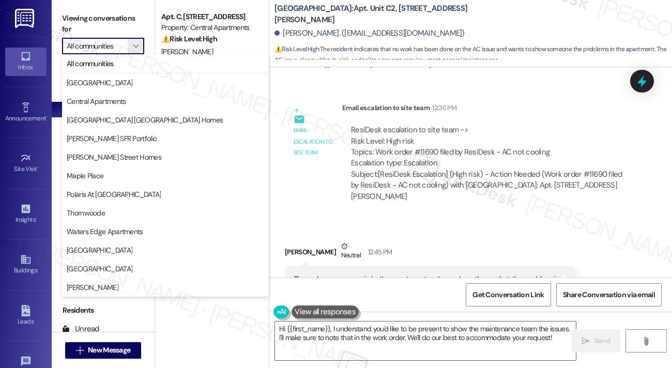
click at [136, 26] on label "Viewing conversations for" at bounding box center [103, 23] width 82 height 27
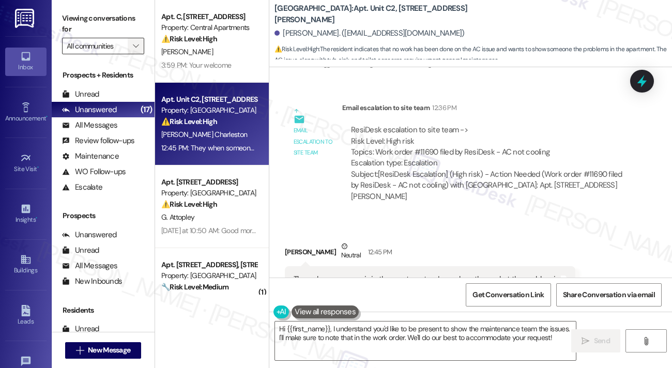
click at [133, 48] on icon "" at bounding box center [136, 46] width 6 height 8
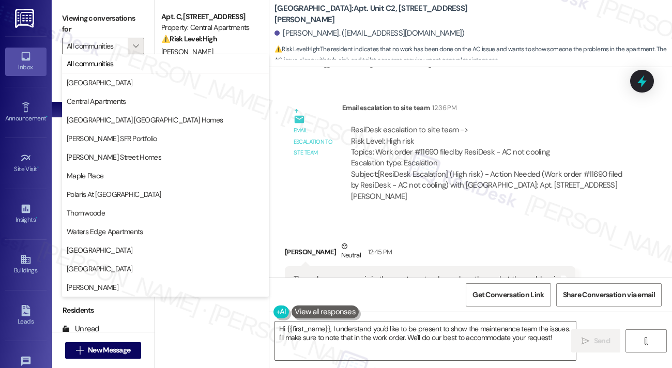
click at [127, 23] on label "Viewing conversations for" at bounding box center [103, 23] width 82 height 27
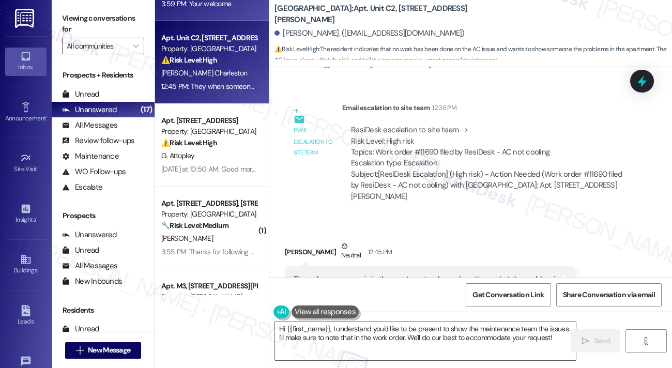
scroll to position [0, 0]
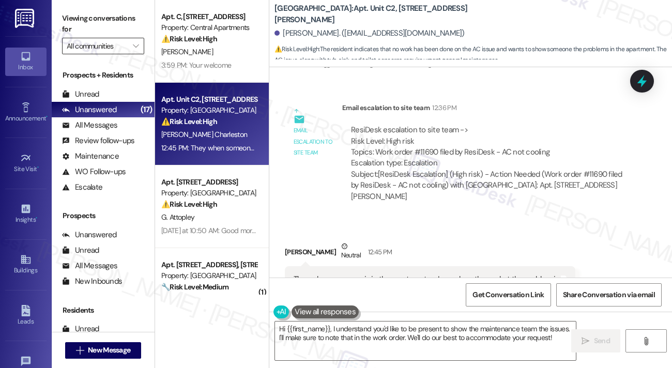
click at [125, 45] on input "All communities" at bounding box center [97, 46] width 61 height 17
